Goal: Navigation & Orientation: Find specific page/section

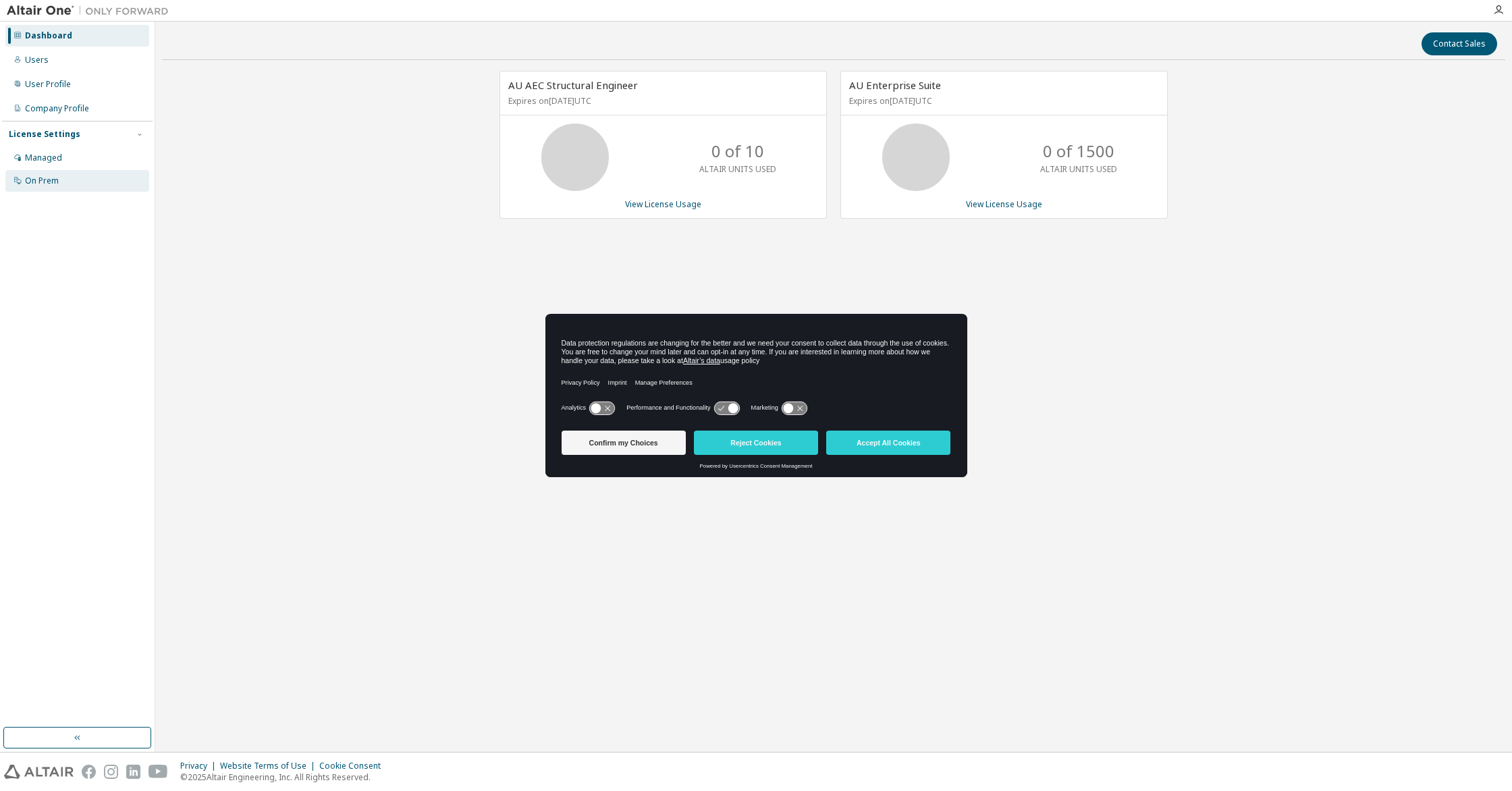
click at [49, 183] on div "On Prem" at bounding box center [41, 181] width 34 height 11
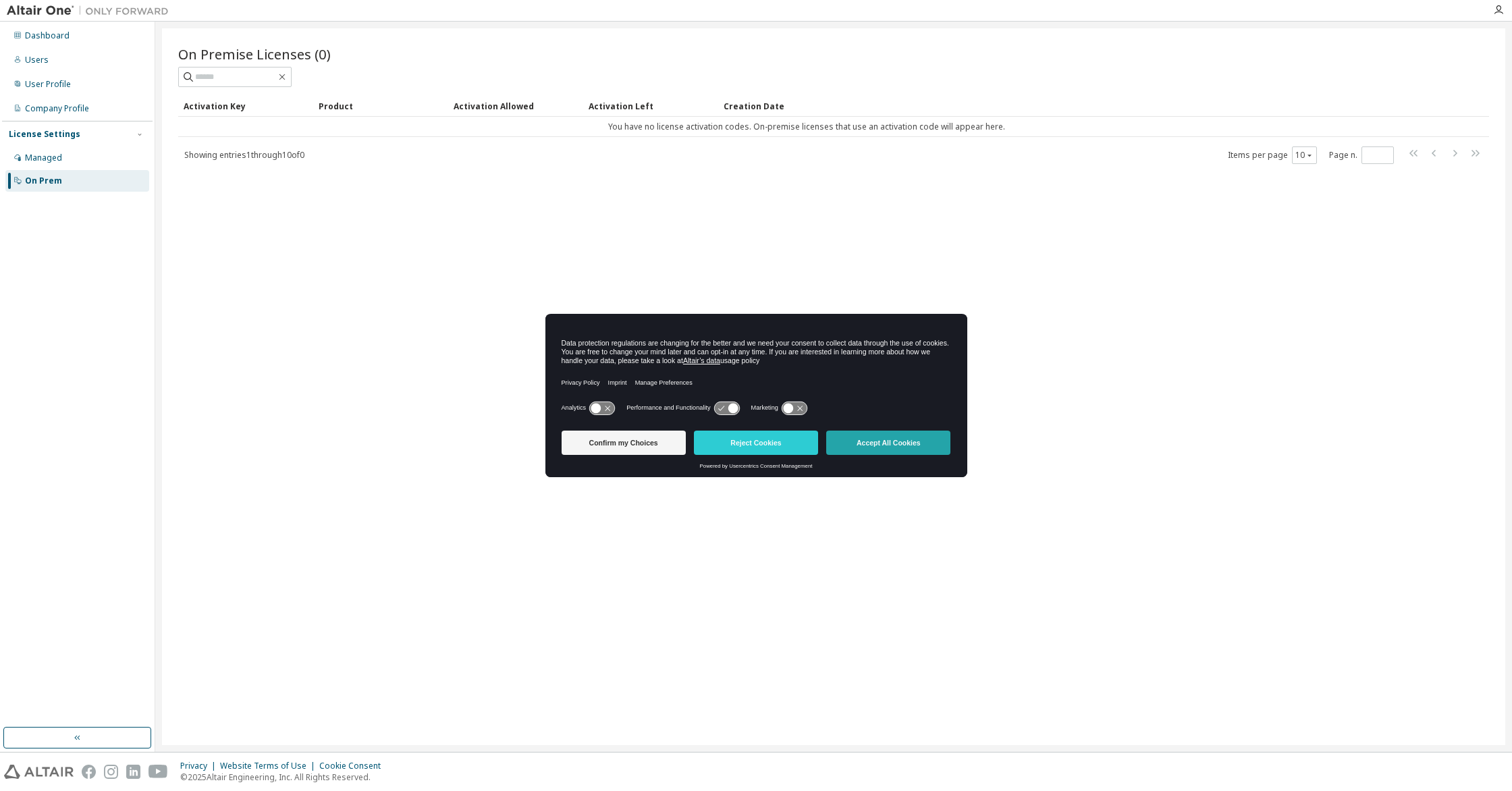
click at [886, 444] on button "Accept All Cookies" at bounding box center [888, 443] width 124 height 25
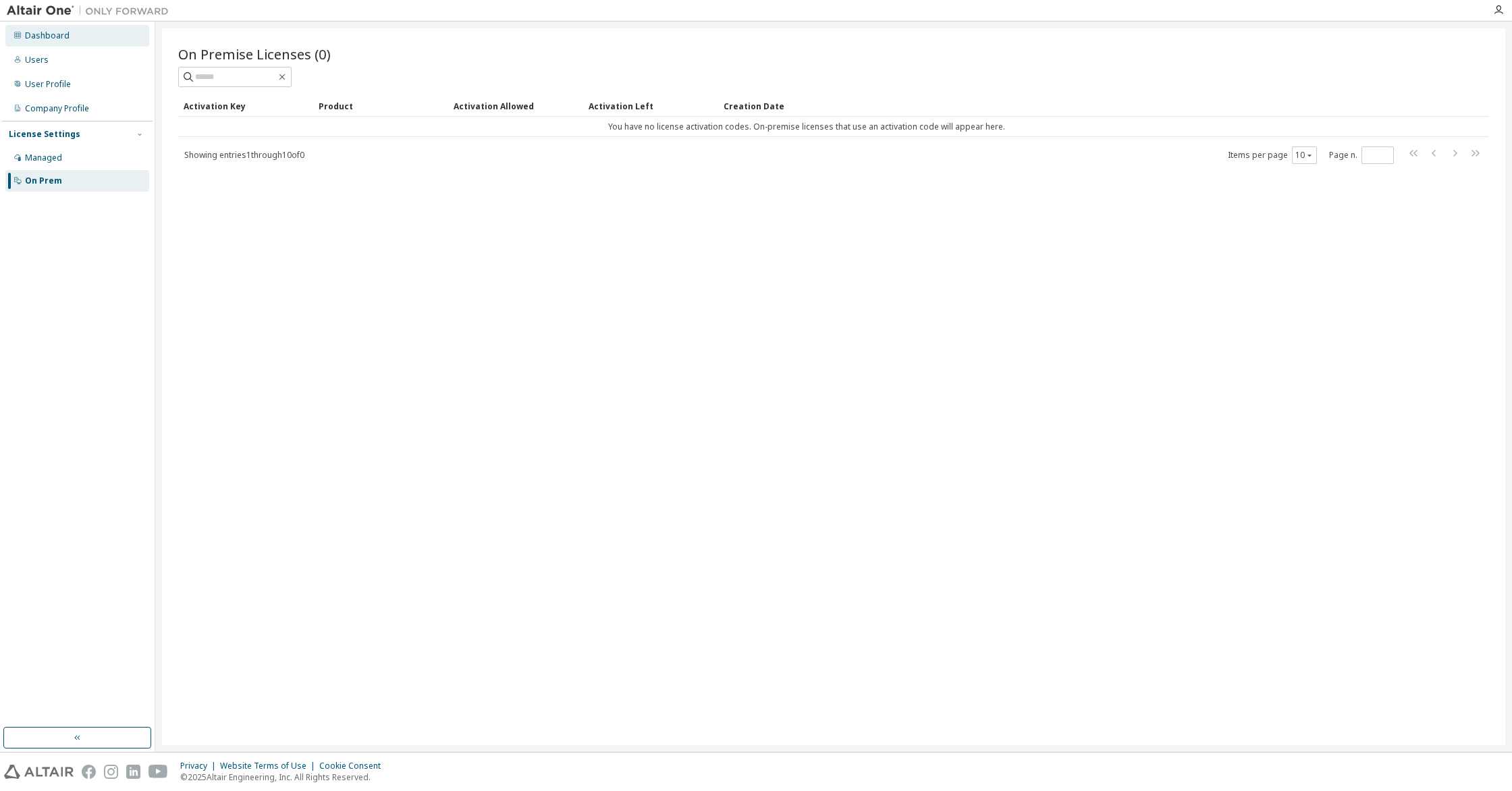
click at [33, 30] on div "Dashboard" at bounding box center [47, 36] width 44 height 11
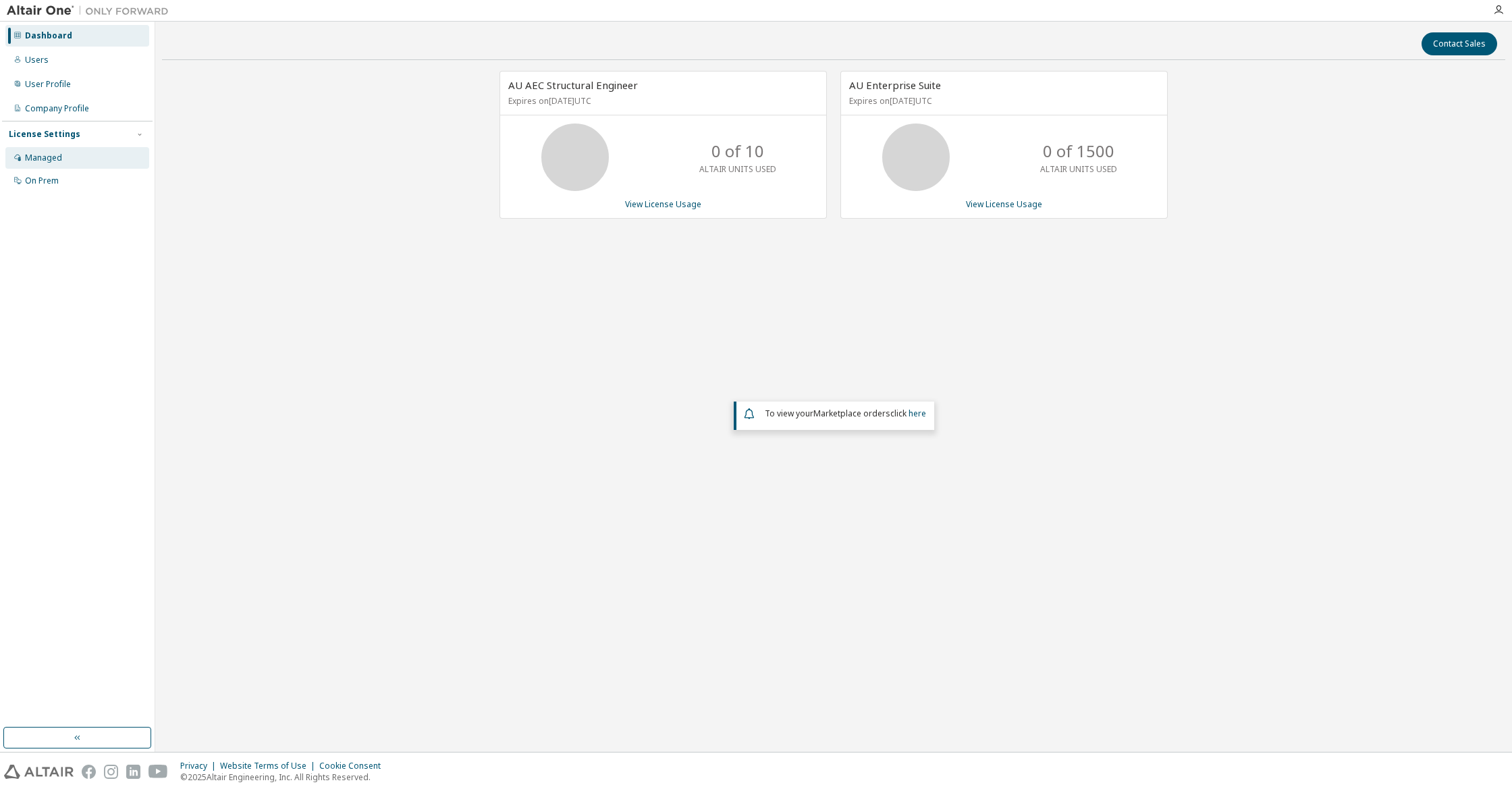
click at [37, 157] on div "Managed" at bounding box center [43, 158] width 37 height 11
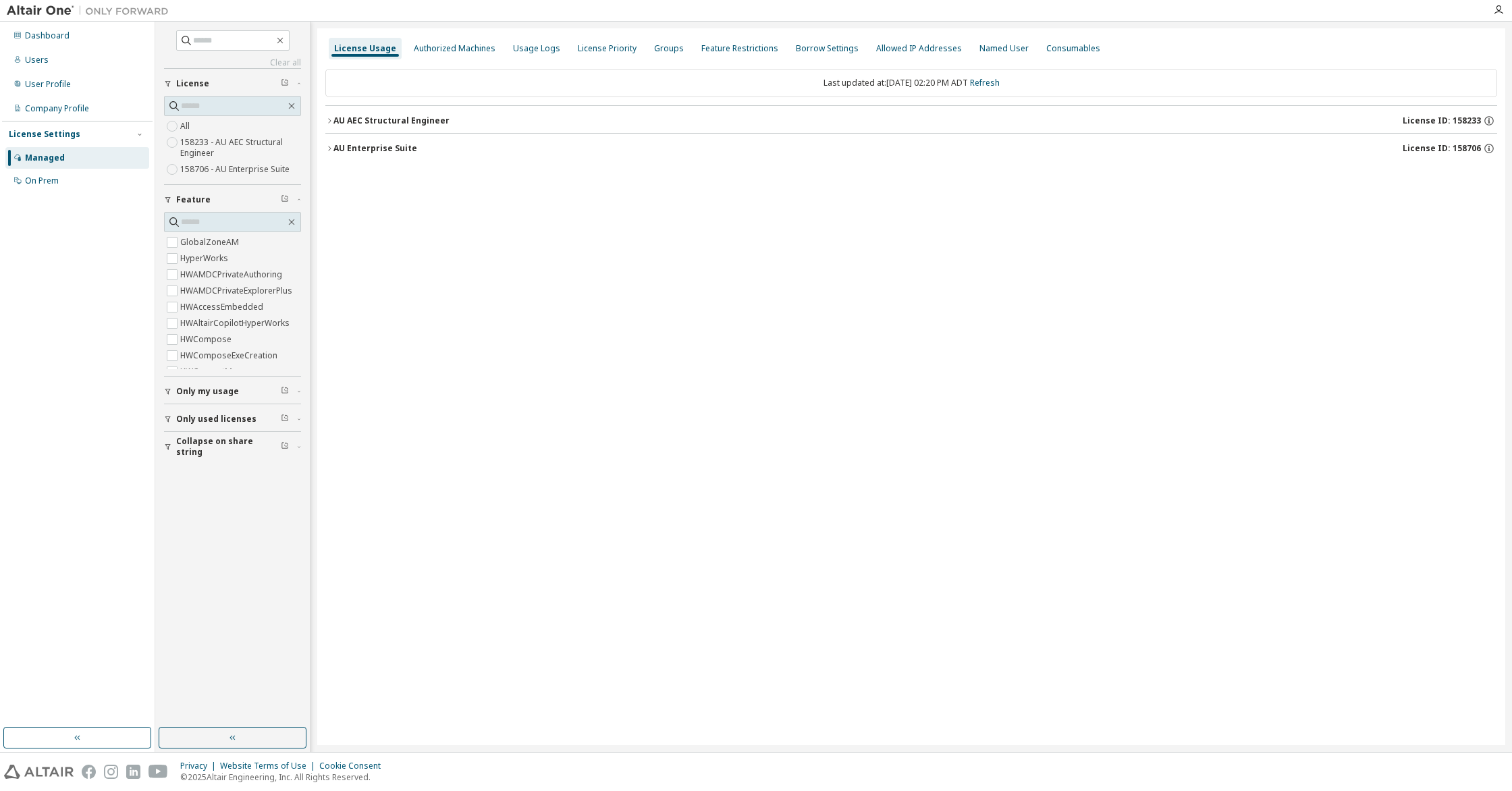
click at [330, 122] on icon "button" at bounding box center [329, 121] width 8 height 8
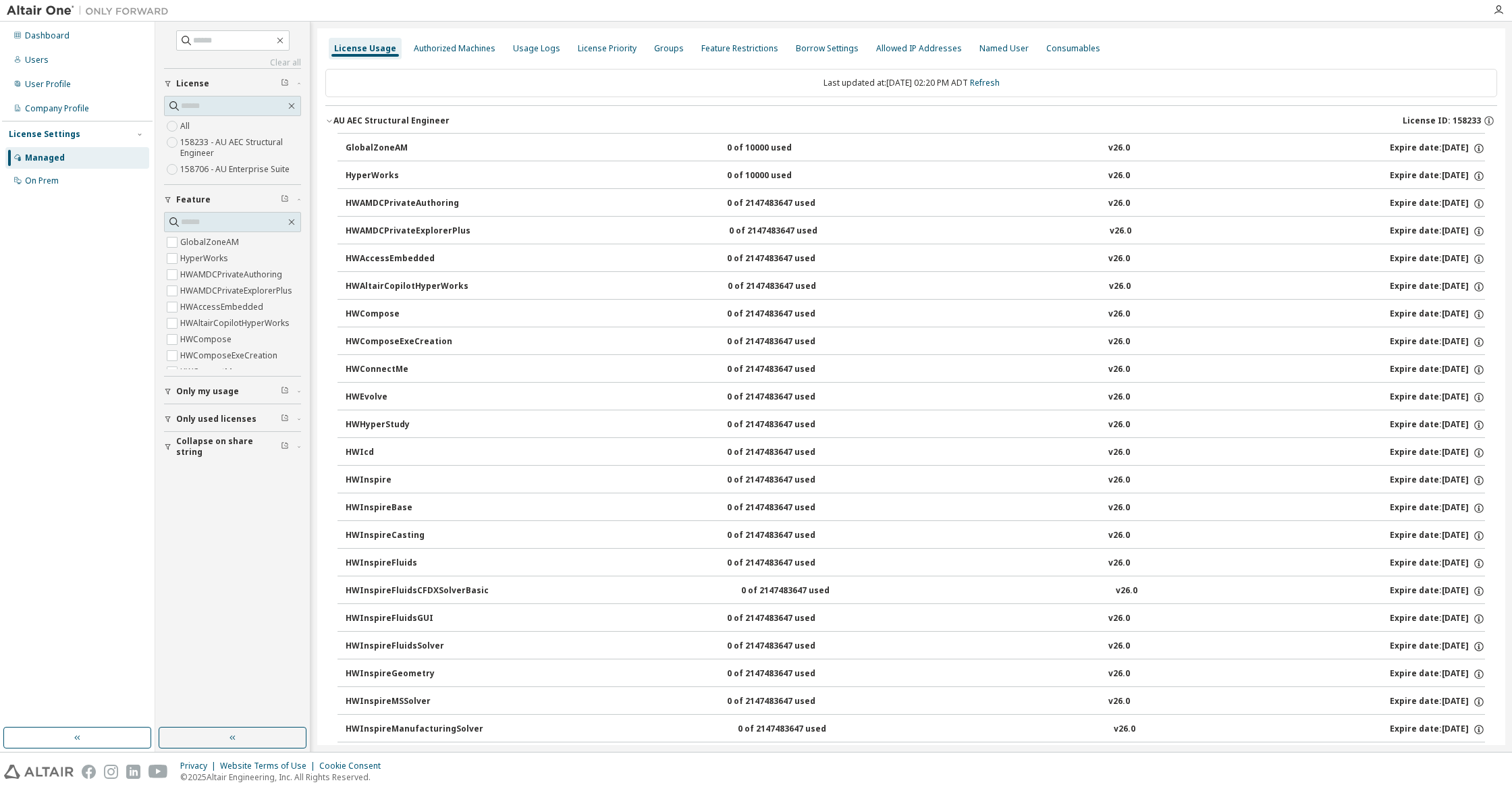
click at [327, 122] on icon "button" at bounding box center [329, 121] width 8 height 8
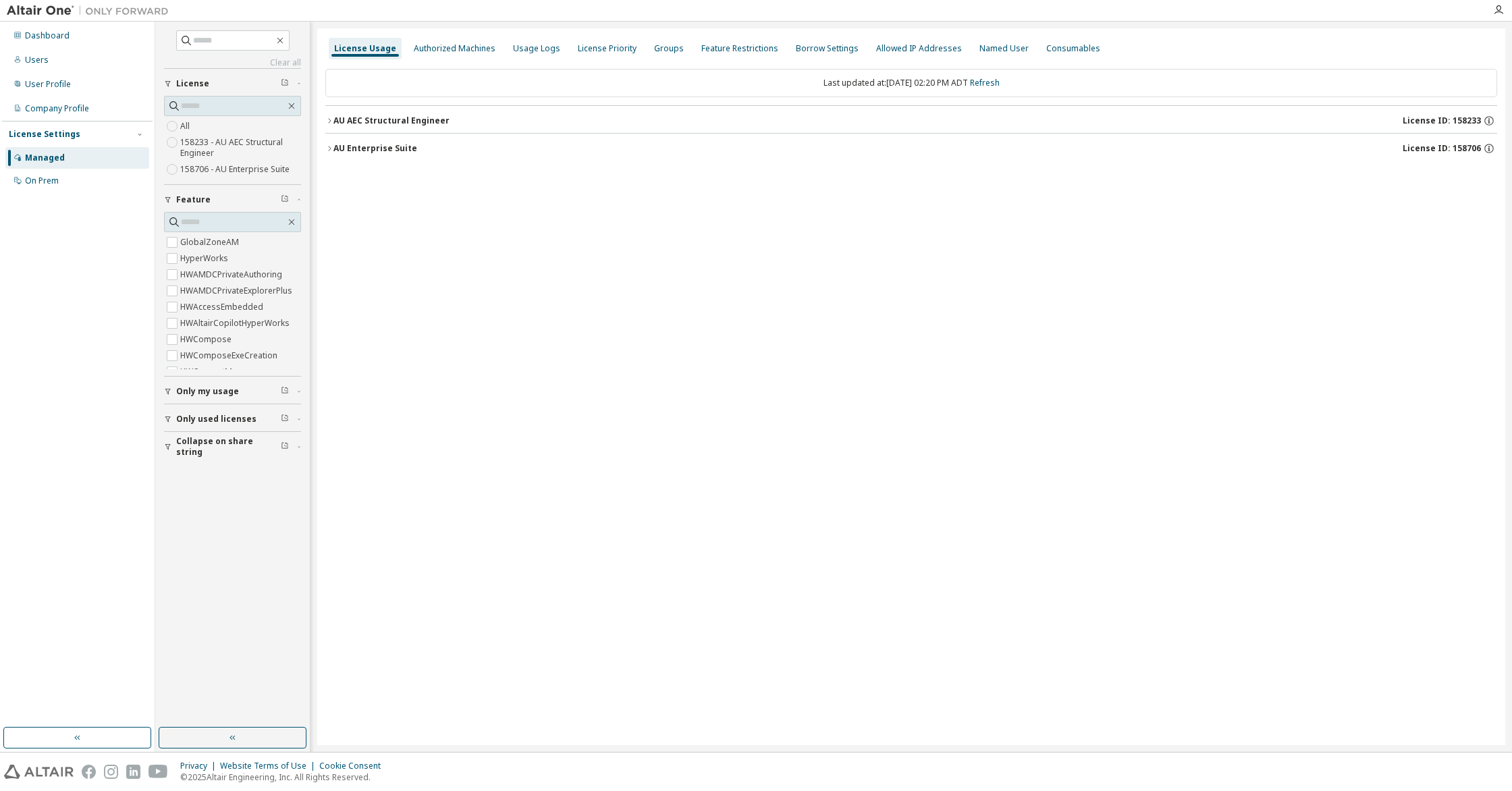
click at [331, 150] on icon "button" at bounding box center [329, 148] width 8 height 8
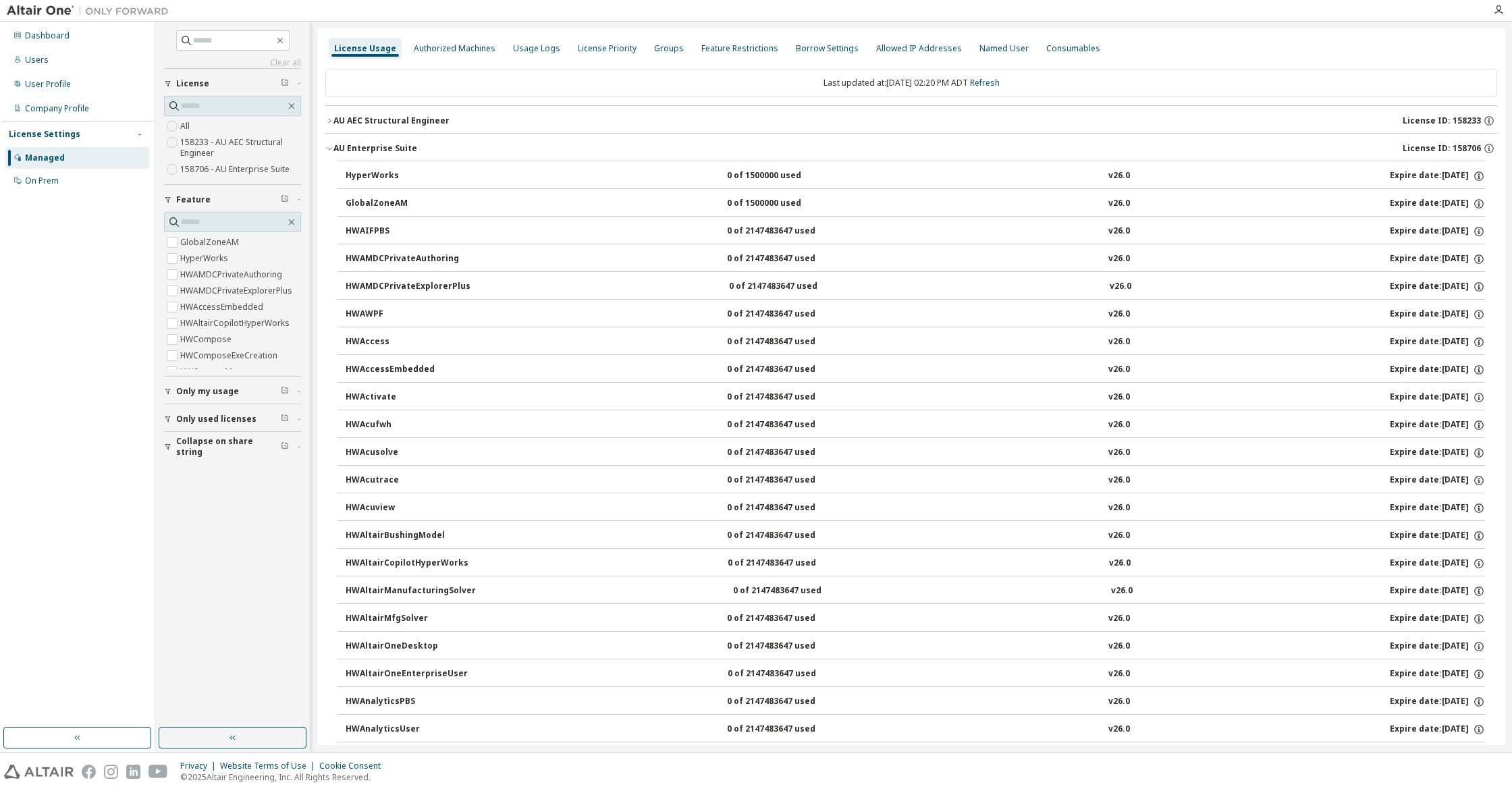
click at [331, 149] on icon "button" at bounding box center [329, 148] width 8 height 8
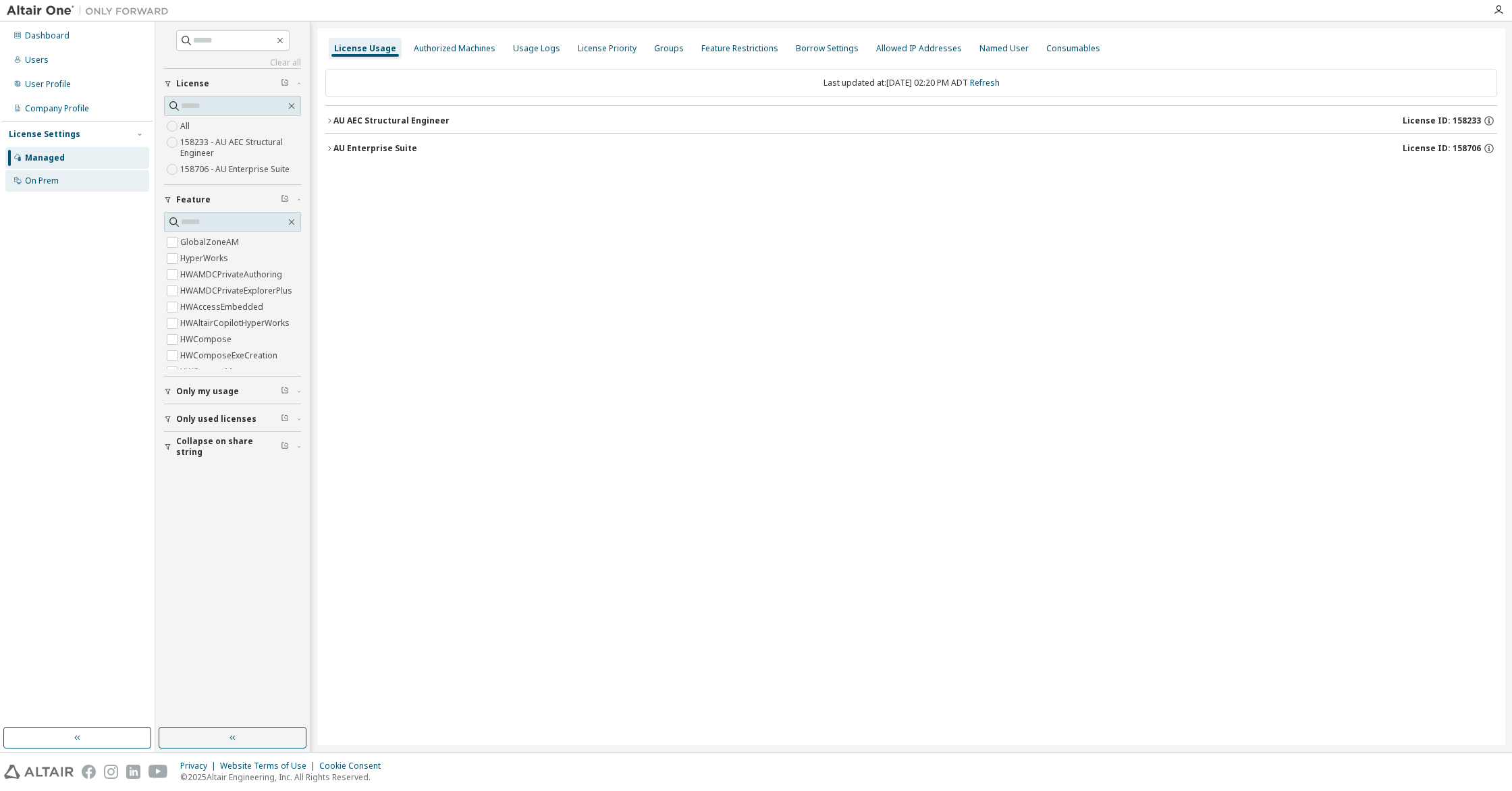
click at [38, 177] on div "On Prem" at bounding box center [41, 181] width 34 height 11
